Goal: Information Seeking & Learning: Learn about a topic

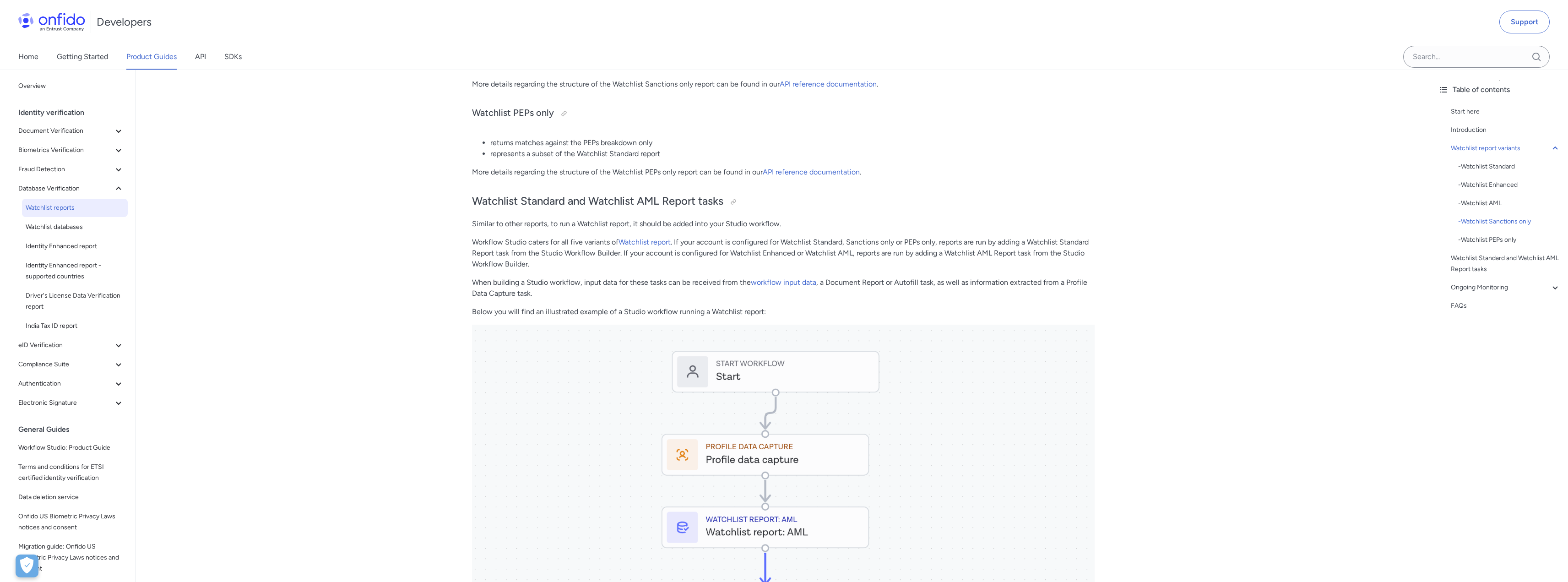
scroll to position [504, 0]
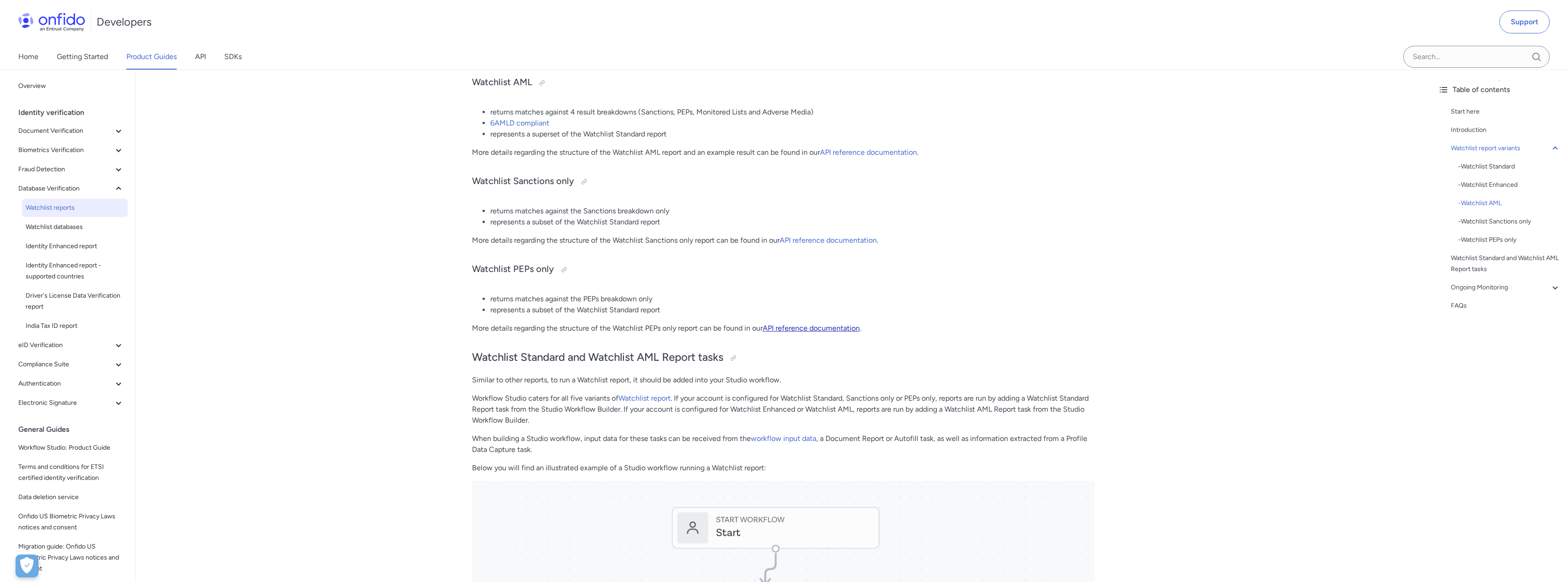
drag, startPoint x: 806, startPoint y: 327, endPoint x: 814, endPoint y: 325, distance: 8.2
click at [806, 327] on link "API reference documentation" at bounding box center [811, 327] width 97 height 8
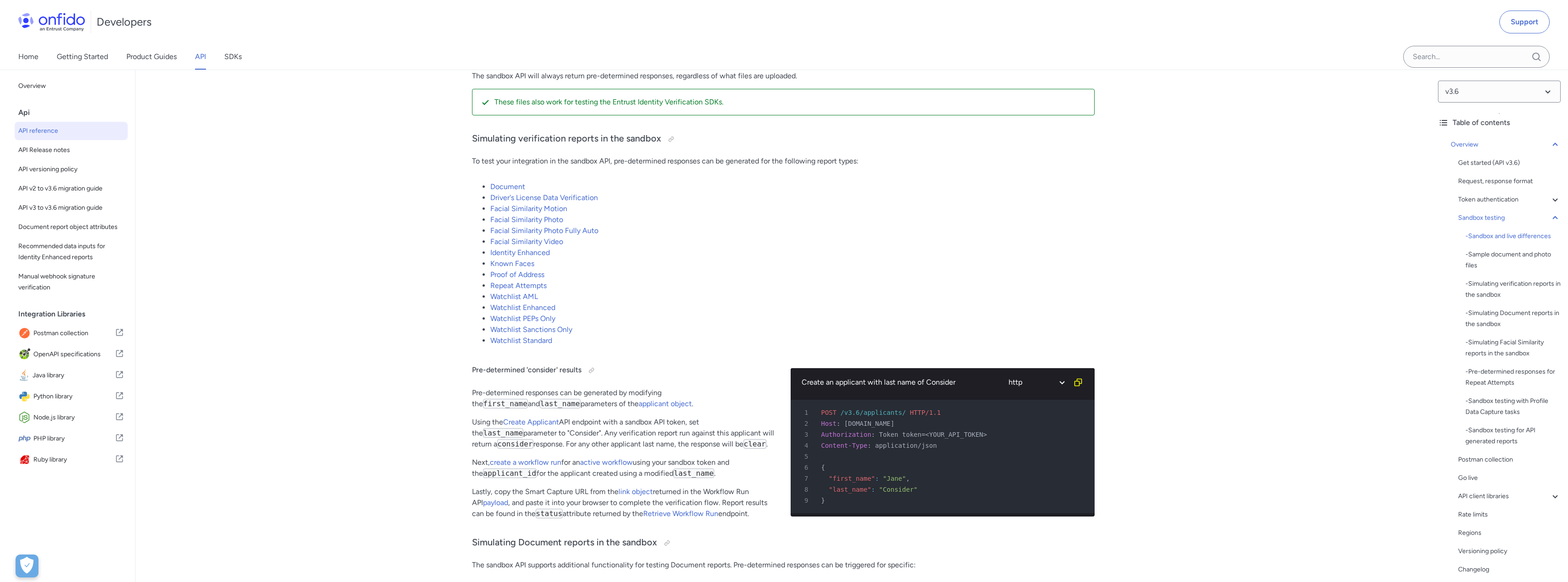
scroll to position [1694, 0]
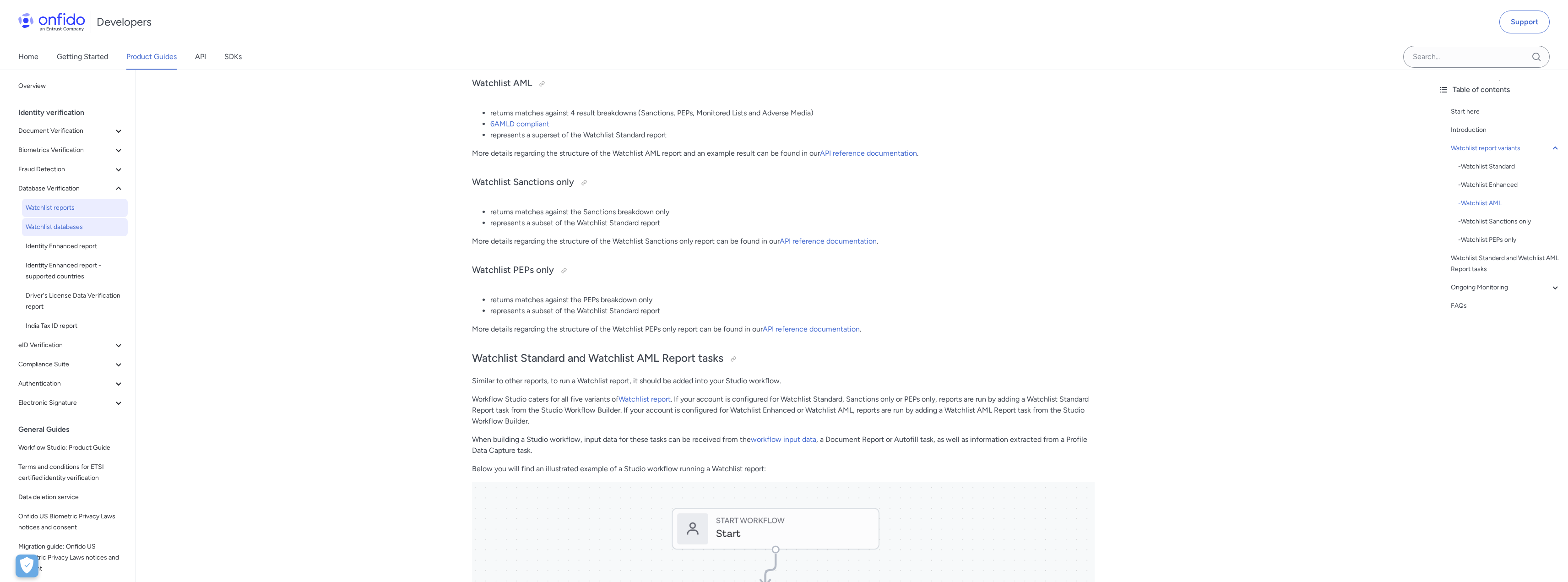
click at [79, 226] on span "Watchlist databases" at bounding box center [75, 227] width 99 height 11
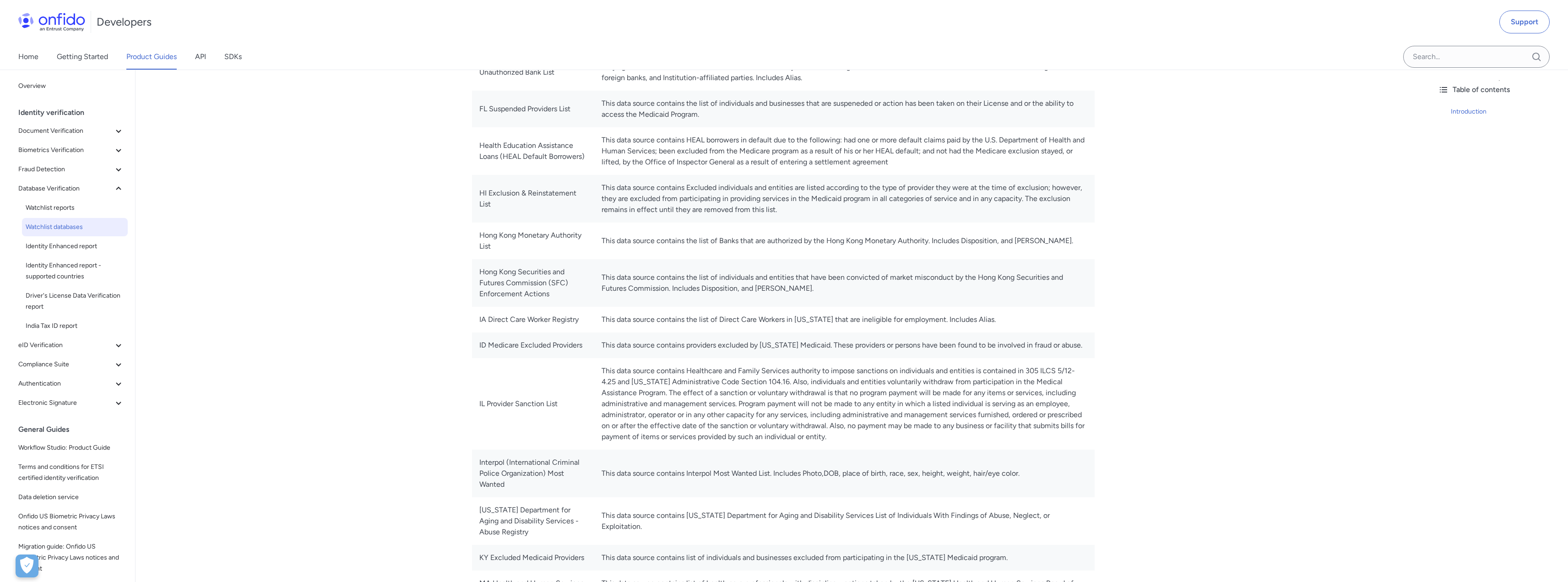
scroll to position [2519, 0]
